Goal: Task Accomplishment & Management: Manage account settings

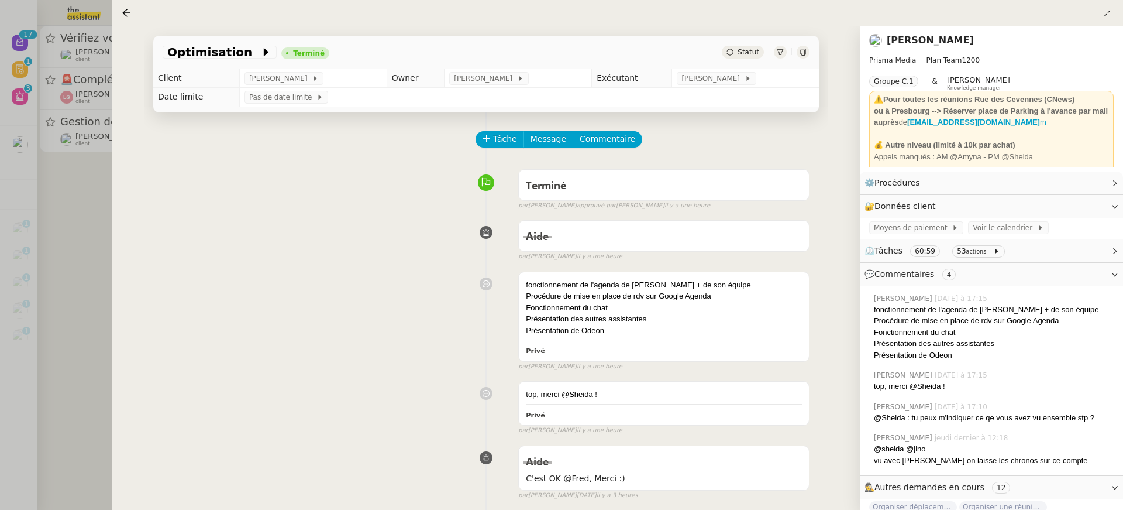
click at [98, 56] on div at bounding box center [561, 255] width 1123 height 510
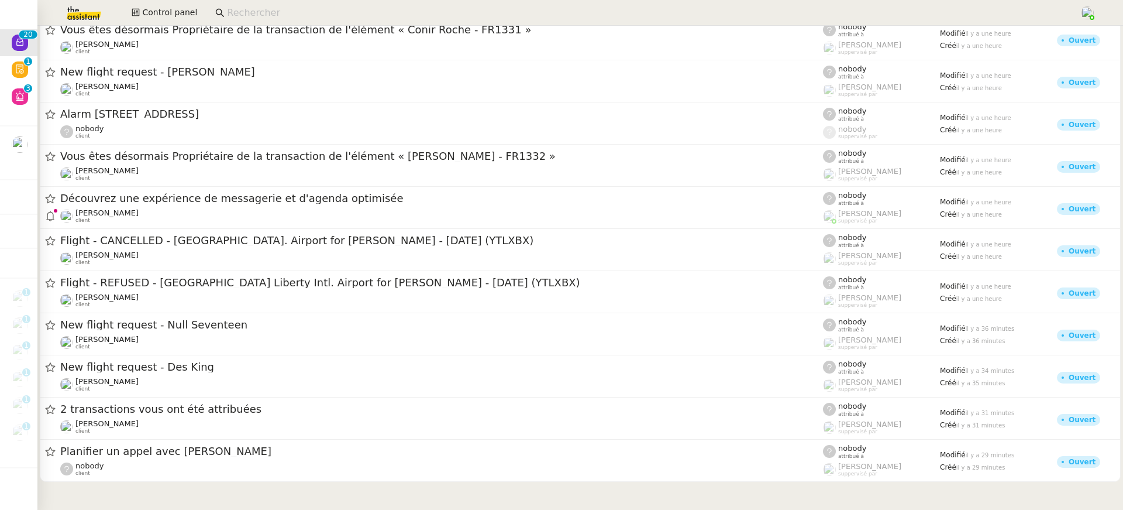
scroll to position [406, 0]
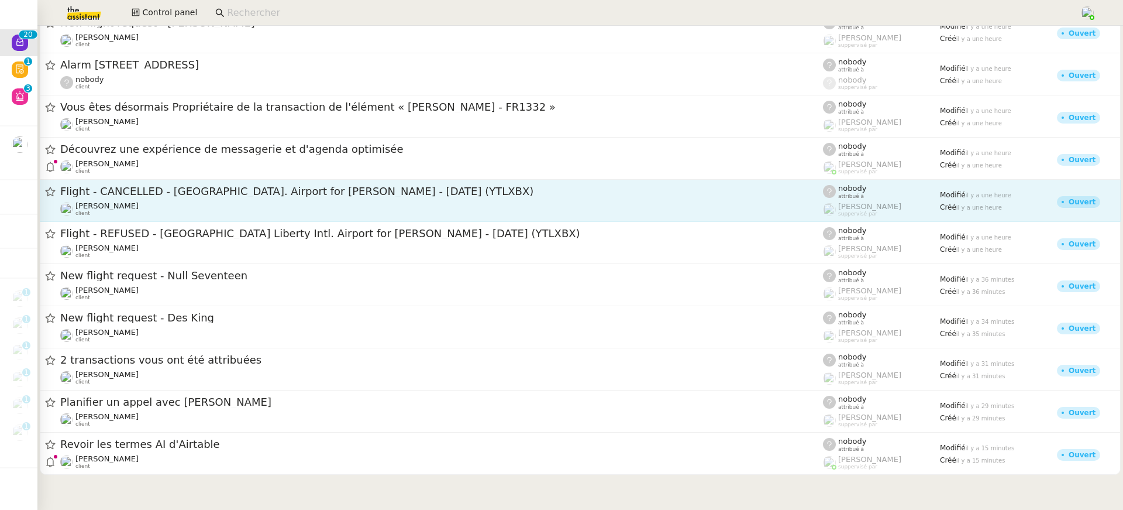
click at [356, 207] on div "[PERSON_NAME] client" at bounding box center [441, 208] width 763 height 15
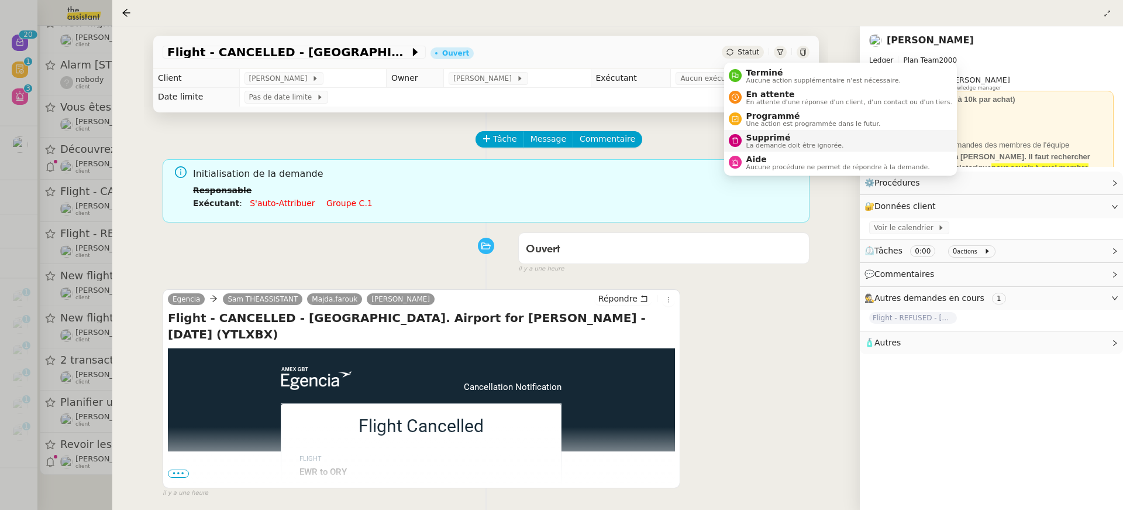
drag, startPoint x: 786, startPoint y: 142, endPoint x: 783, endPoint y: 131, distance: 10.9
click at [786, 142] on span "La demande doit être ignorée." at bounding box center [796, 145] width 98 height 6
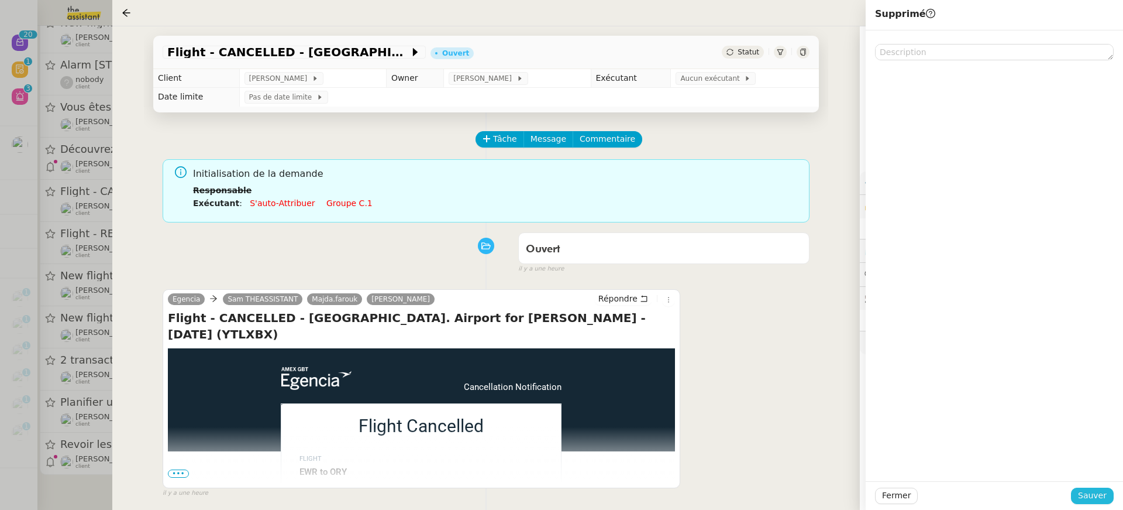
click at [1108, 500] on button "Sauver" at bounding box center [1092, 495] width 43 height 16
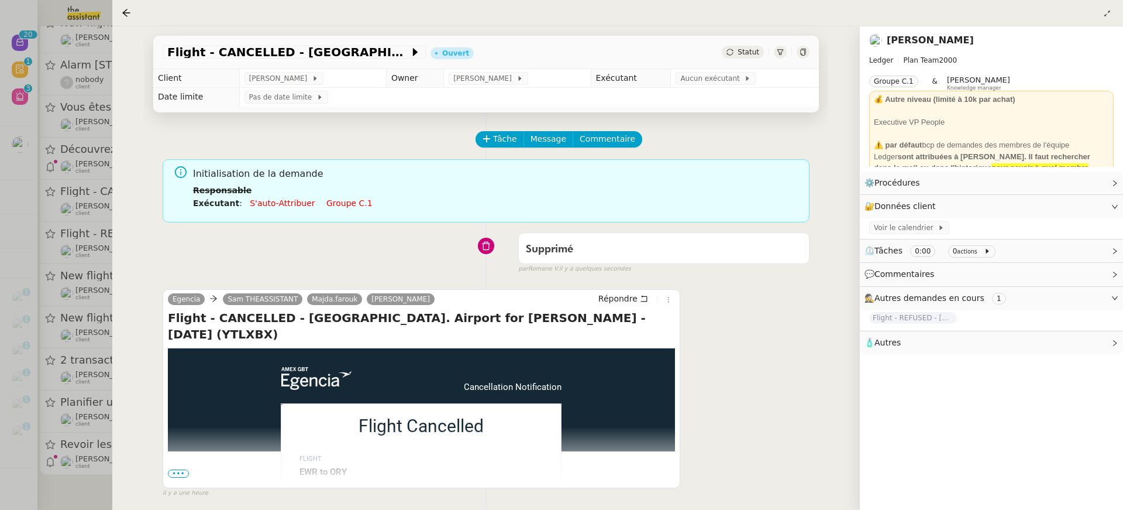
click at [39, 229] on div at bounding box center [561, 255] width 1123 height 510
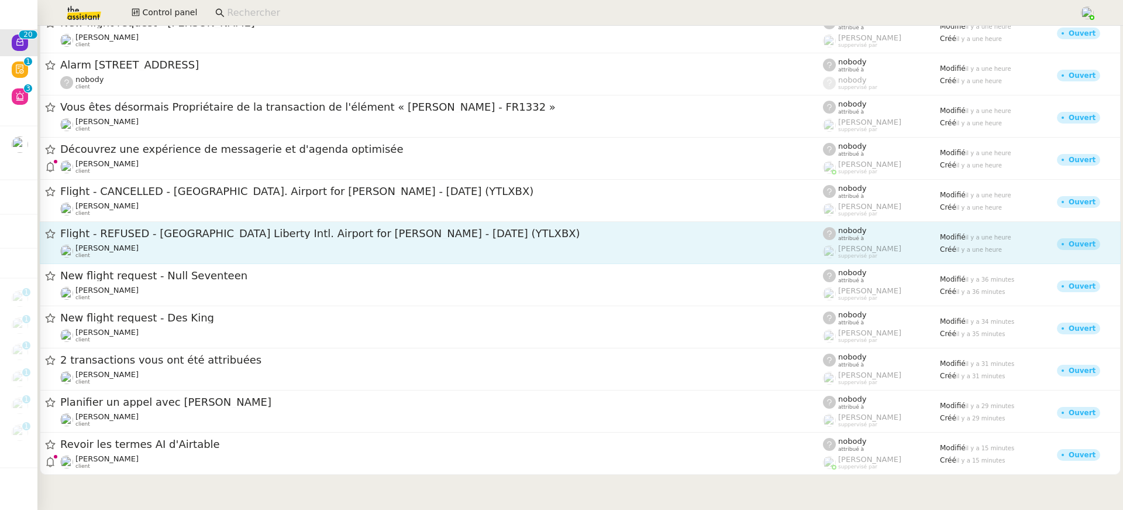
click at [175, 229] on span "Flight - REFUSED - [GEOGRAPHIC_DATA] Liberty Intl. Airport for [PERSON_NAME] - …" at bounding box center [441, 233] width 763 height 11
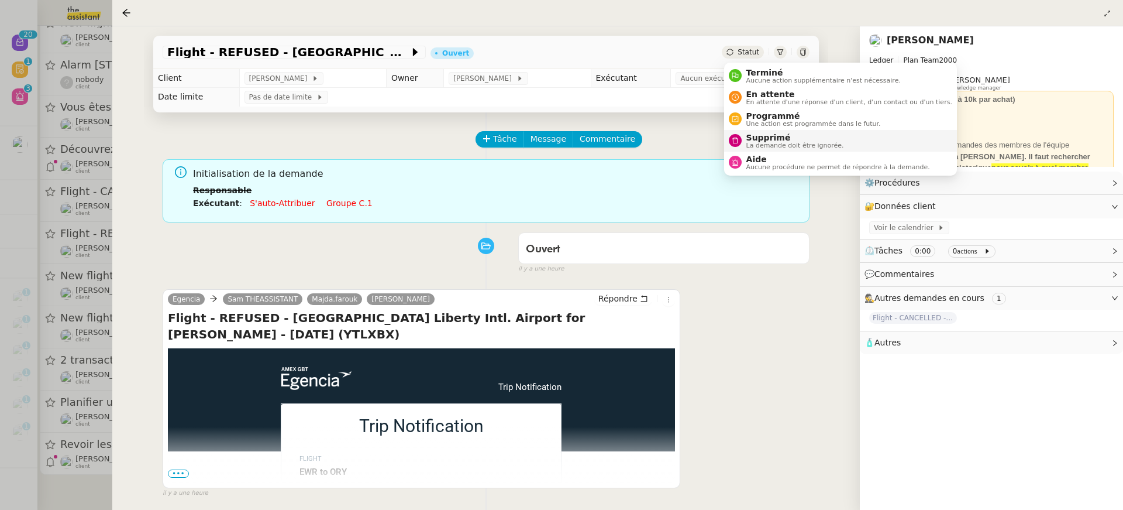
click at [788, 139] on span "Supprimé" at bounding box center [796, 137] width 98 height 9
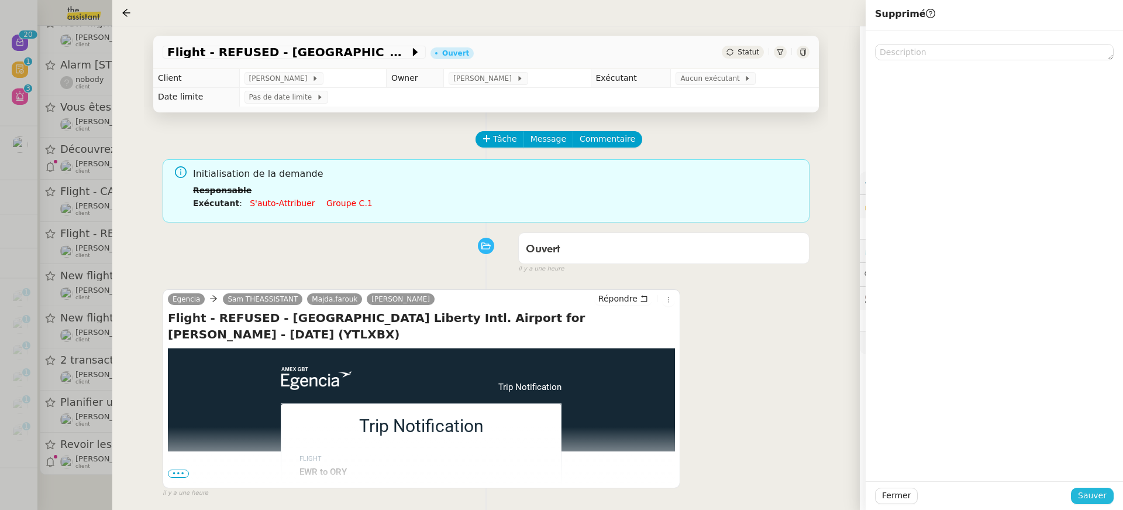
click at [1101, 491] on span "Sauver" at bounding box center [1092, 495] width 29 height 13
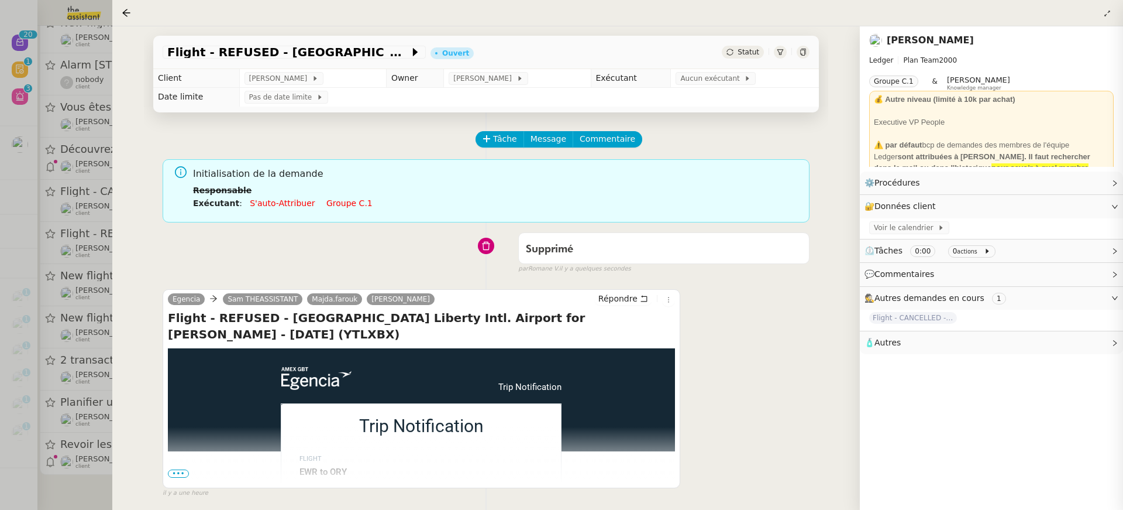
click at [67, 166] on div at bounding box center [561, 255] width 1123 height 510
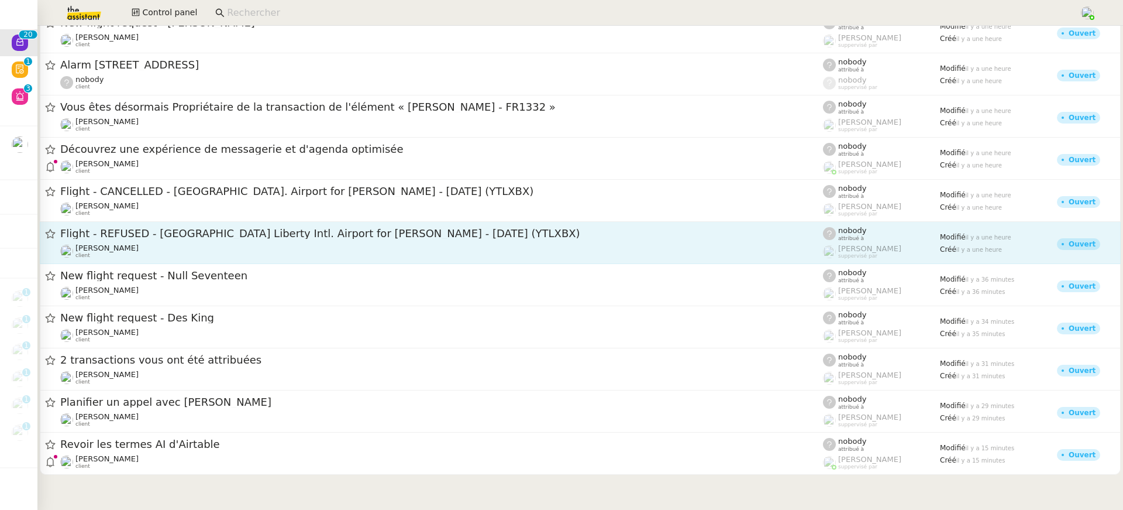
click at [232, 224] on link "Flight - REFUSED - [GEOGRAPHIC_DATA] Liberty Intl. Airport for [PERSON_NAME] - …" at bounding box center [580, 243] width 1081 height 42
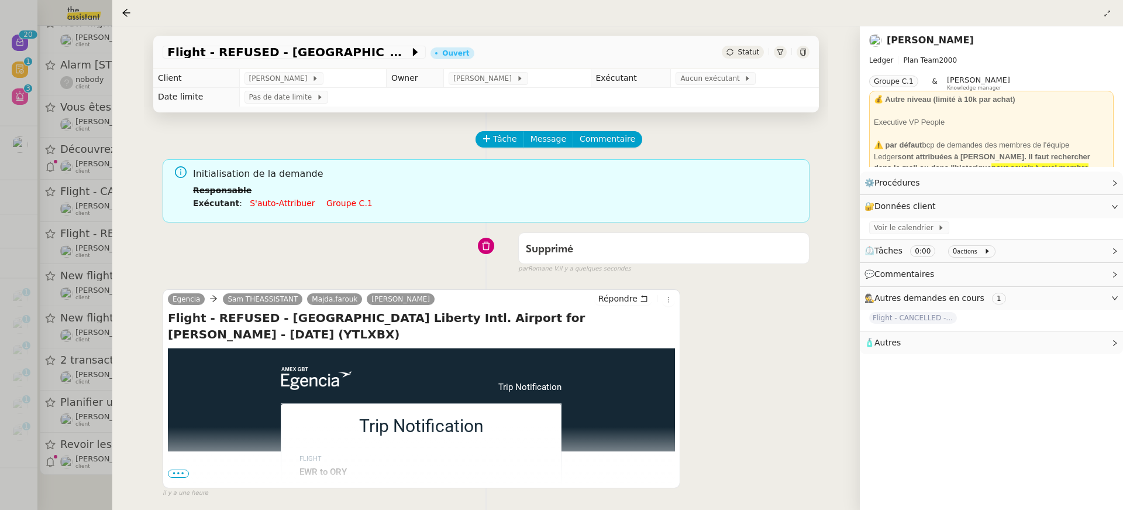
scroll to position [150, 0]
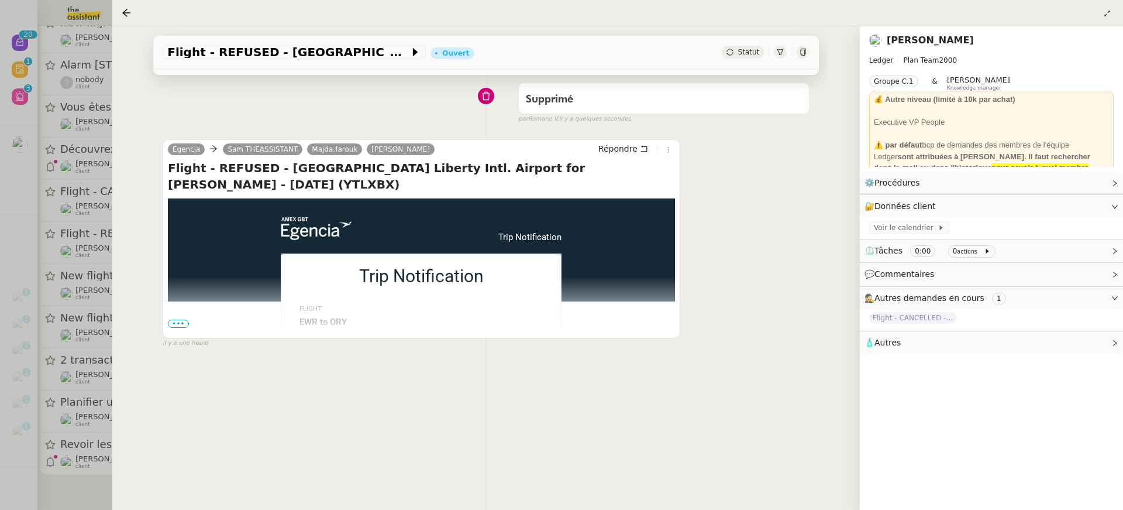
click at [46, 270] on div at bounding box center [561, 255] width 1123 height 510
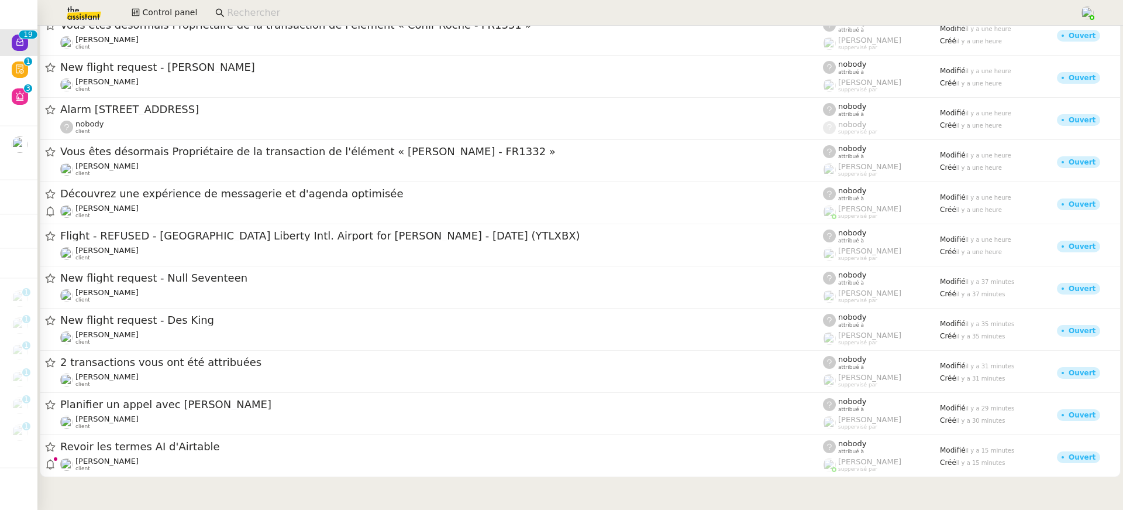
scroll to position [317, 0]
